Goal: Browse casually: Explore the website without a specific task or goal

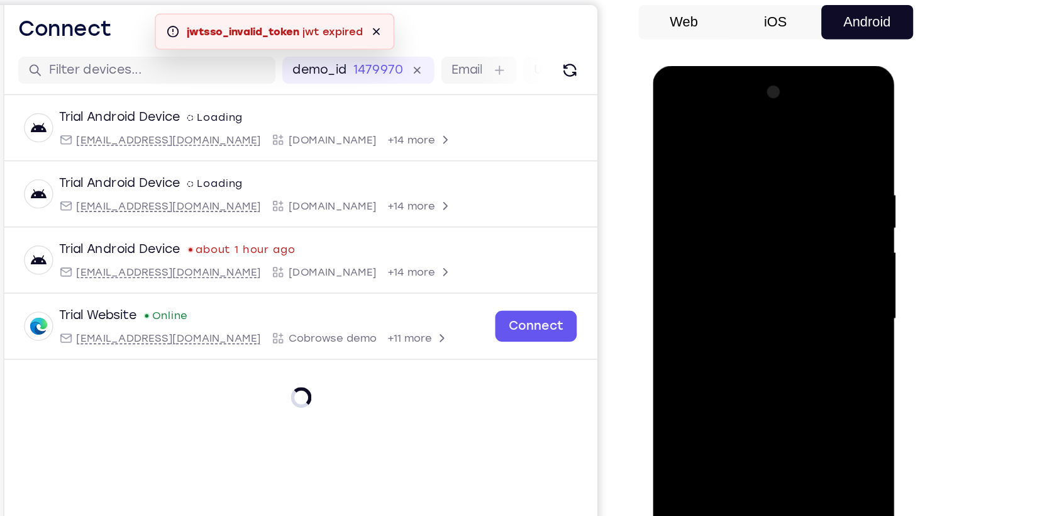
scroll to position [97, 0]
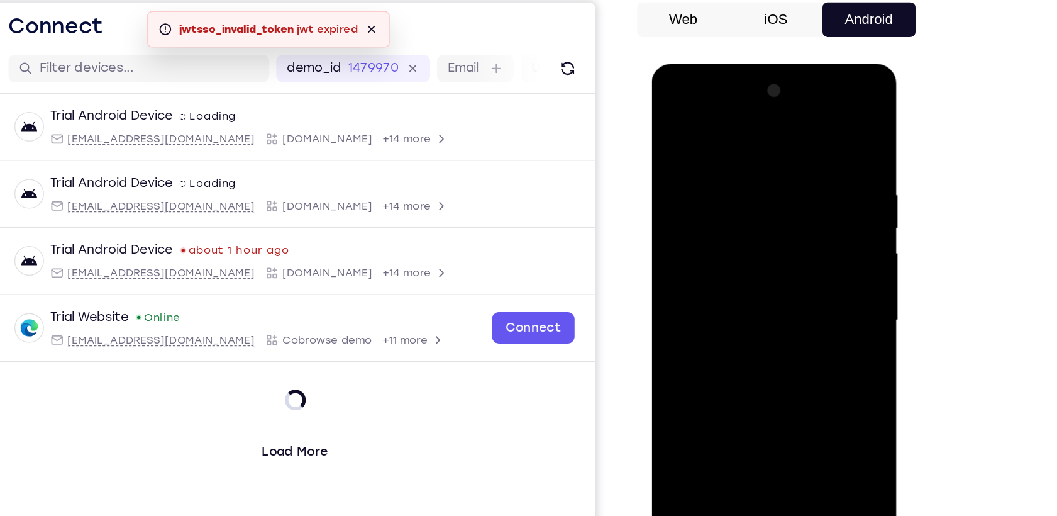
click at [730, 420] on div at bounding box center [740, 250] width 158 height 352
click at [795, 368] on div at bounding box center [740, 250] width 158 height 352
click at [702, 125] on div at bounding box center [740, 250] width 158 height 352
click at [788, 244] on div at bounding box center [740, 250] width 158 height 352
click at [729, 268] on div at bounding box center [740, 250] width 158 height 352
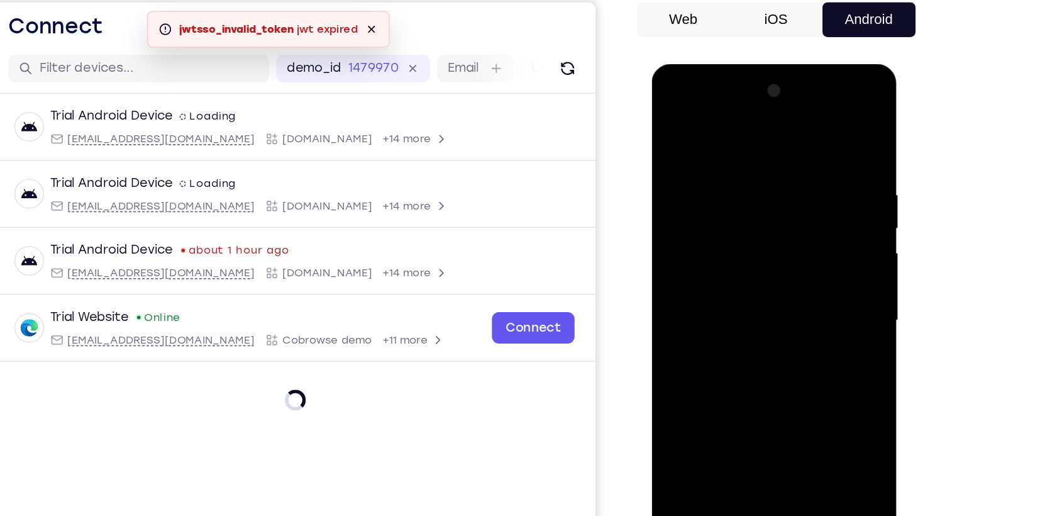
click at [755, 229] on div at bounding box center [740, 250] width 158 height 352
click at [740, 225] on div at bounding box center [740, 250] width 158 height 352
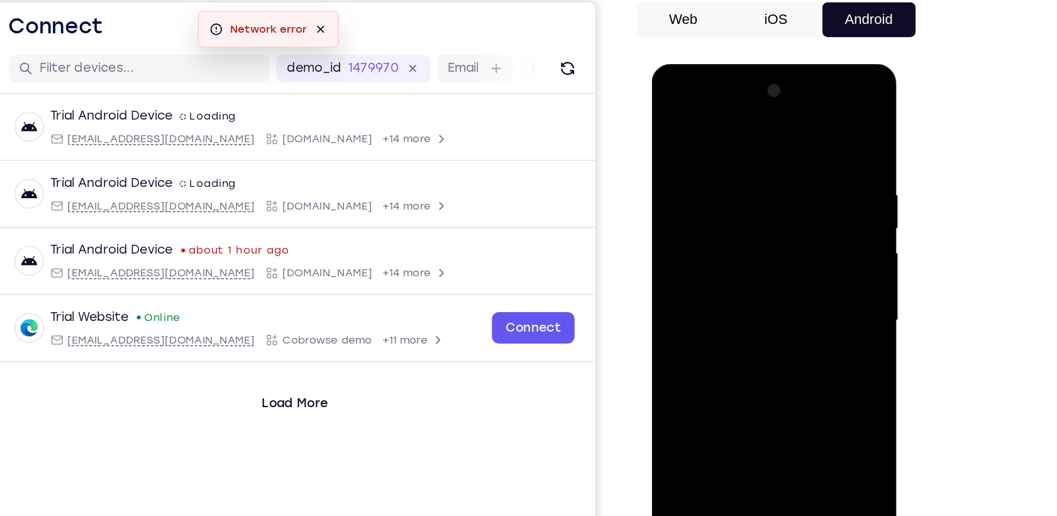
click at [740, 247] on div at bounding box center [740, 250] width 158 height 352
click at [760, 289] on div at bounding box center [740, 250] width 158 height 352
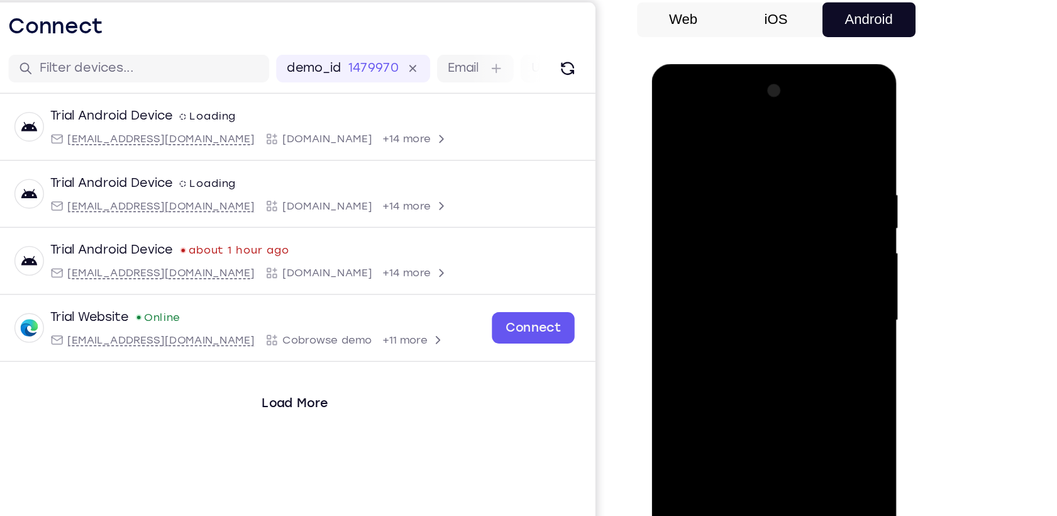
click at [758, 293] on div at bounding box center [740, 250] width 158 height 352
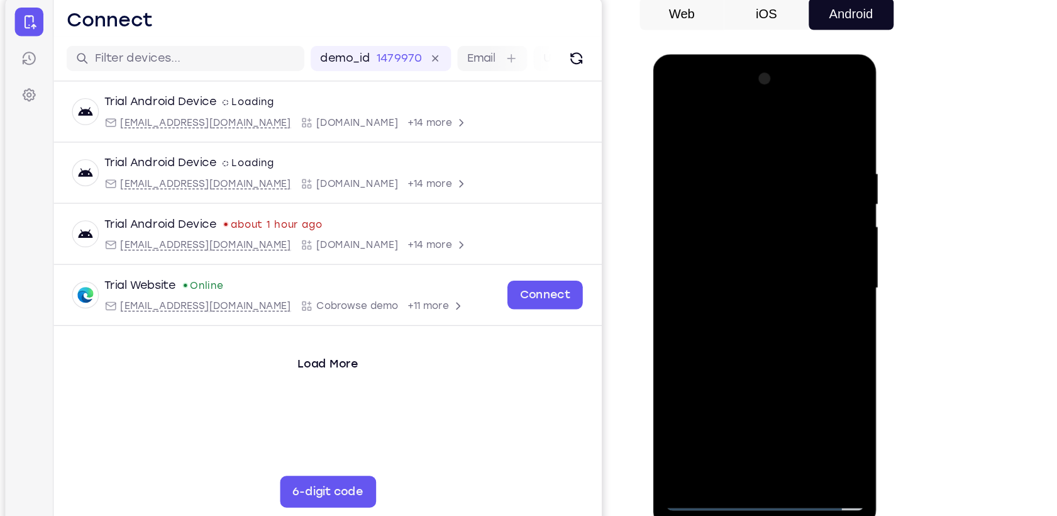
click at [764, 277] on div at bounding box center [741, 240] width 158 height 352
click at [759, 284] on div at bounding box center [741, 240] width 158 height 352
click at [810, 115] on div at bounding box center [741, 240] width 158 height 352
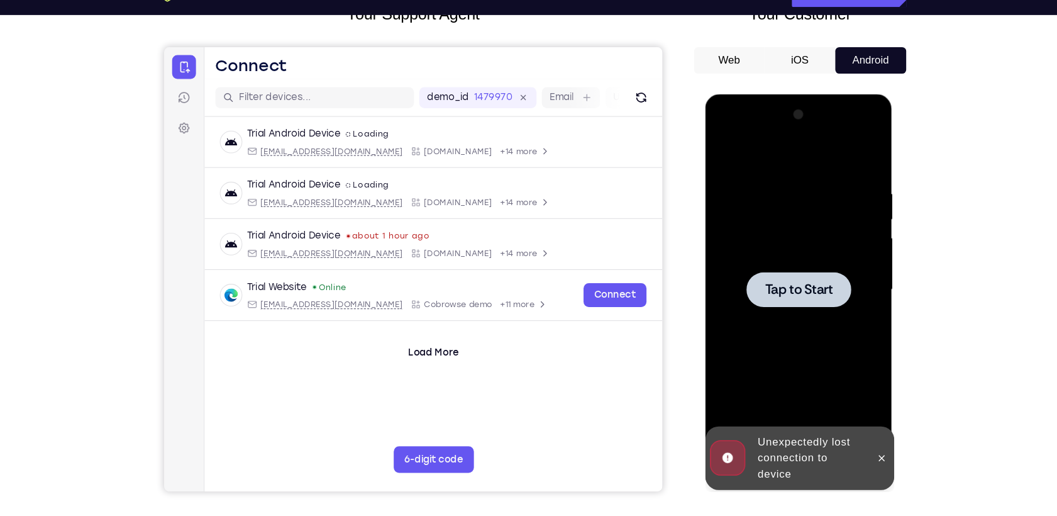
scroll to position [92, 0]
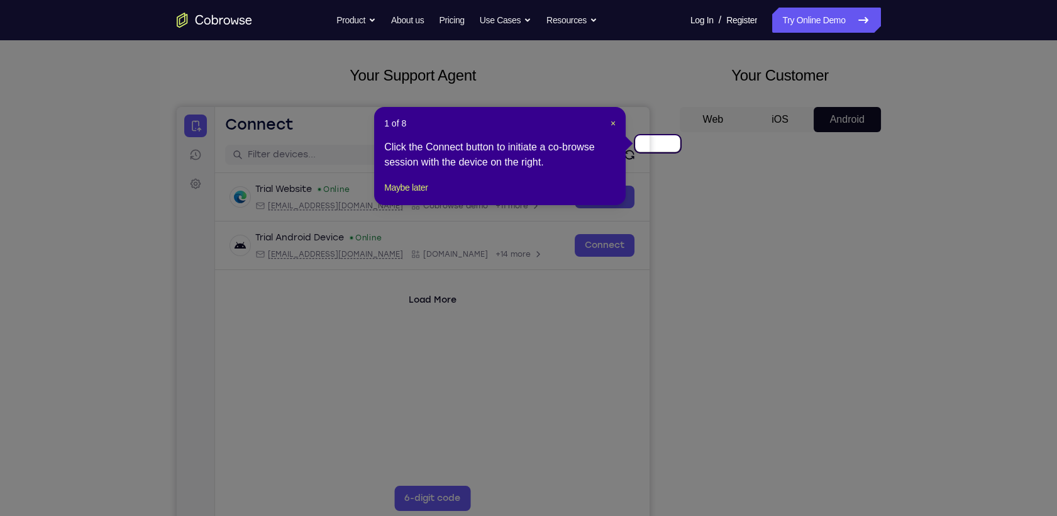
click at [802, 170] on icon at bounding box center [534, 258] width 1068 height 516
click at [614, 118] on span "×" at bounding box center [613, 123] width 5 height 10
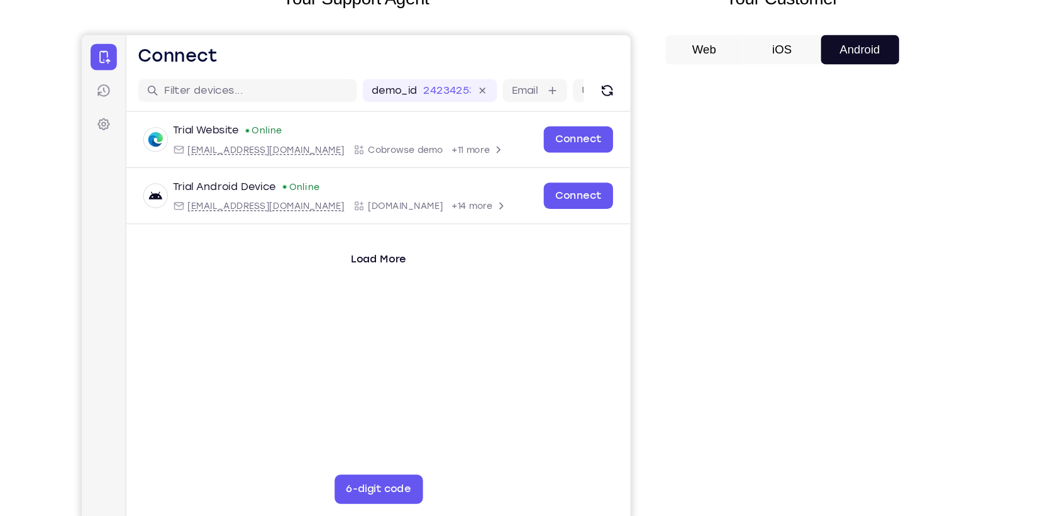
scroll to position [62, 0]
